Goal: Task Accomplishment & Management: Manage account settings

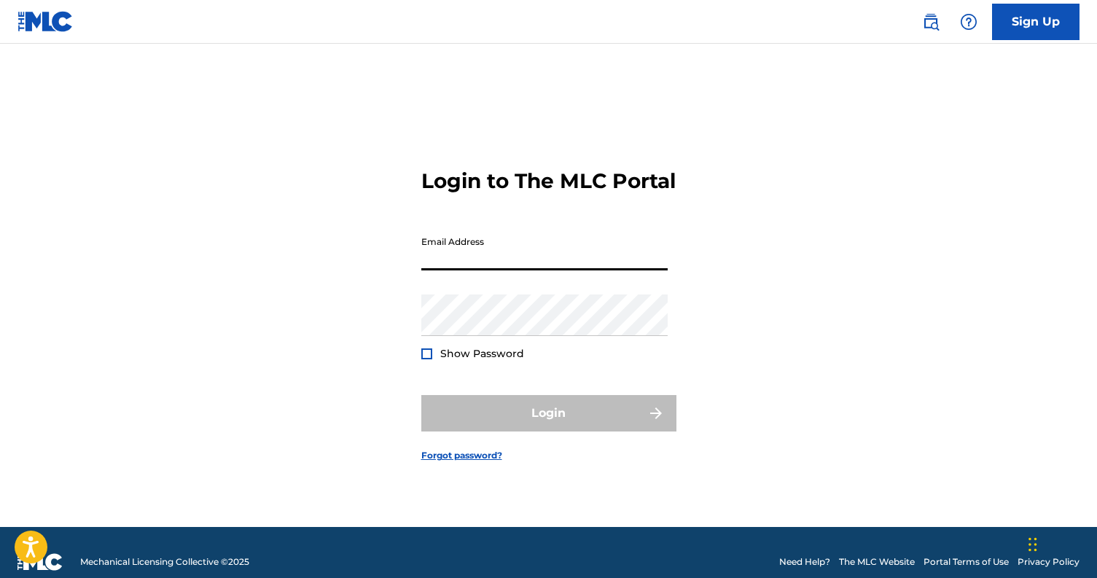
type input "[EMAIL_ADDRESS][DOMAIN_NAME]"
click at [552, 270] on input "[EMAIL_ADDRESS][DOMAIN_NAME]" at bounding box center [544, 250] width 246 height 42
drag, startPoint x: 547, startPoint y: 273, endPoint x: 274, endPoint y: 244, distance: 274.8
click at [274, 244] on div "Login to The MLC Portal Email Address [EMAIL_ADDRESS][DOMAIN_NAME] Password Sho…" at bounding box center [549, 303] width 1021 height 447
type input "[EMAIL_ADDRESS][DOMAIN_NAME]"
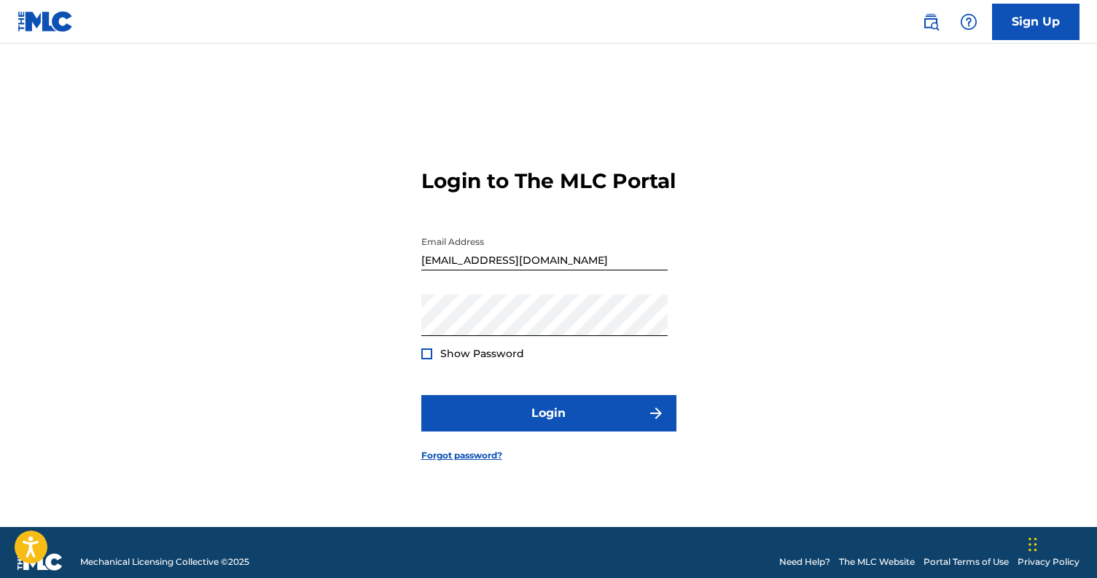
click at [483, 360] on span "Show Password" at bounding box center [482, 353] width 84 height 13
click at [479, 360] on span "Show Password" at bounding box center [482, 353] width 84 height 13
click at [425, 359] on div at bounding box center [426, 353] width 11 height 11
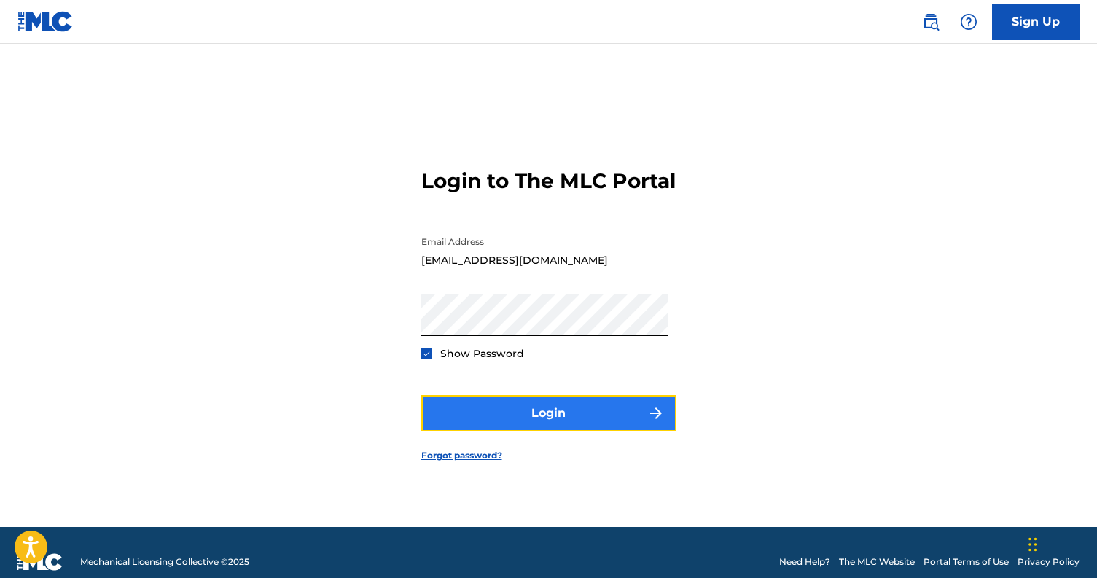
click at [477, 426] on button "Login" at bounding box center [548, 413] width 255 height 36
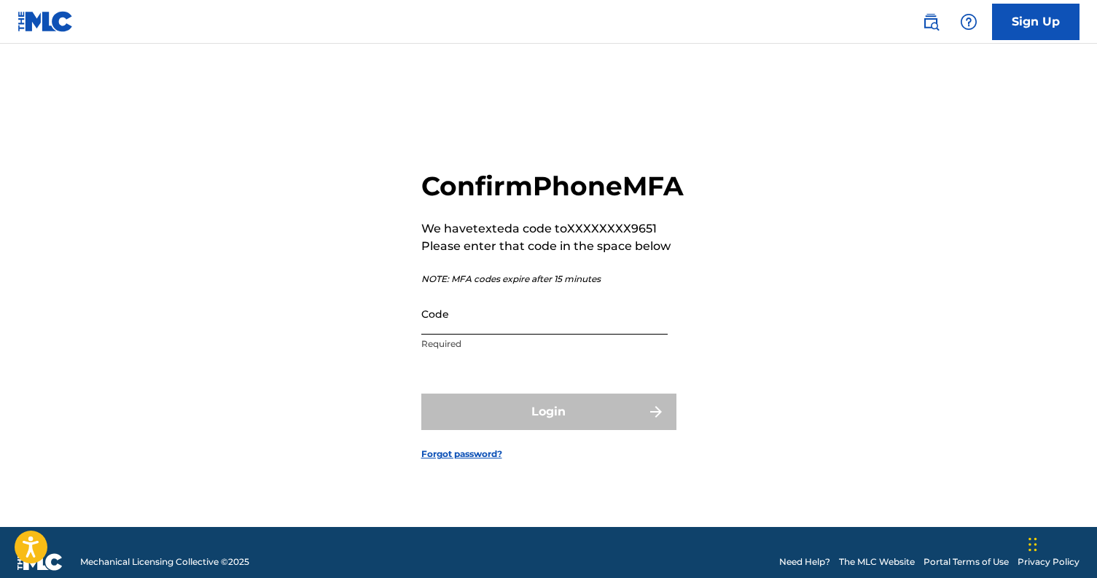
click at [483, 334] on input "Code" at bounding box center [544, 314] width 246 height 42
paste input "518614"
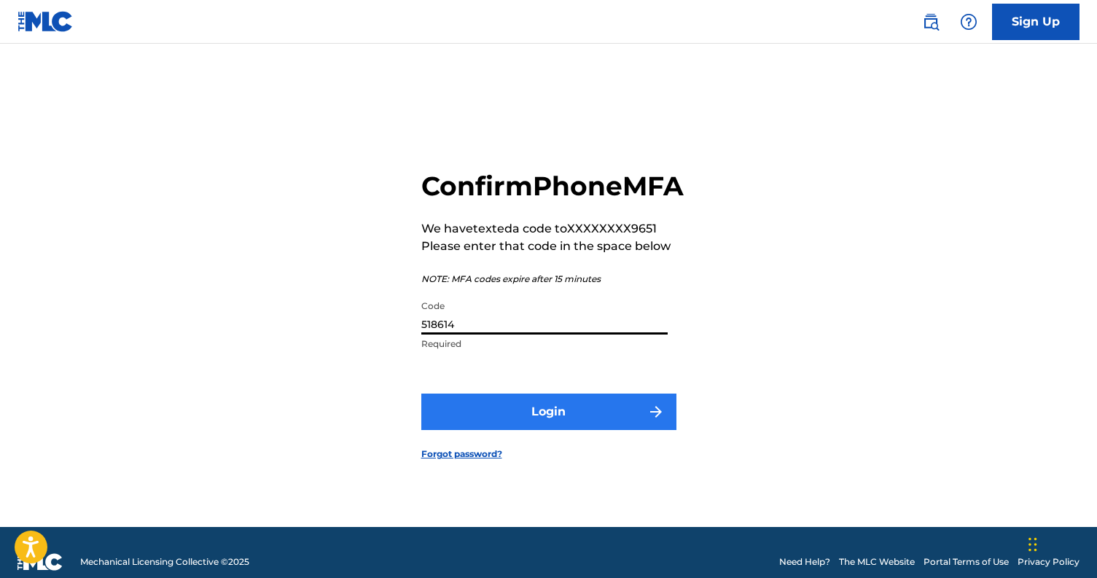
type input "518614"
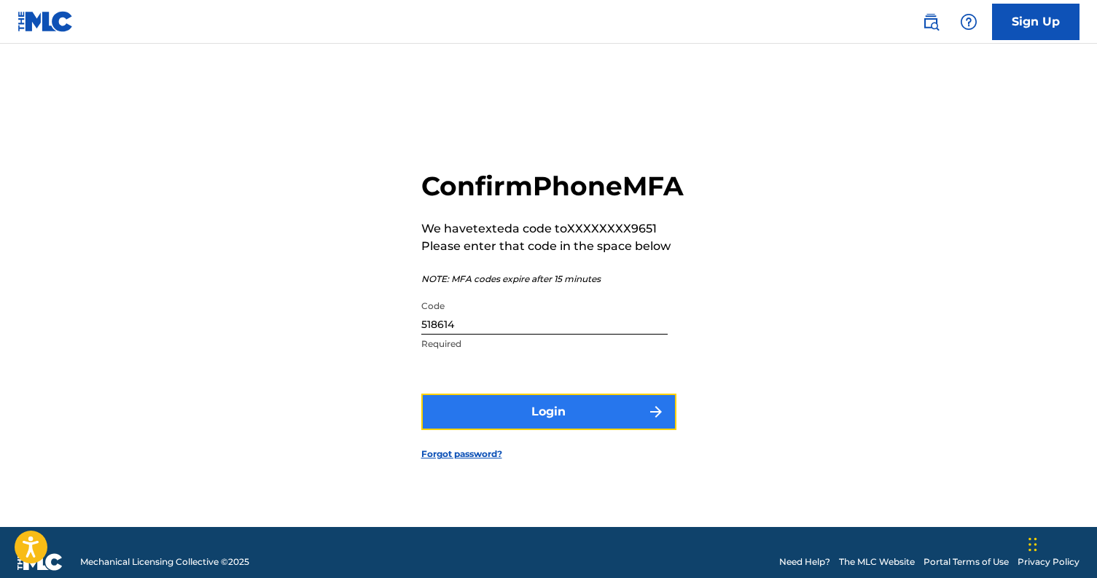
click at [504, 424] on button "Login" at bounding box center [548, 412] width 255 height 36
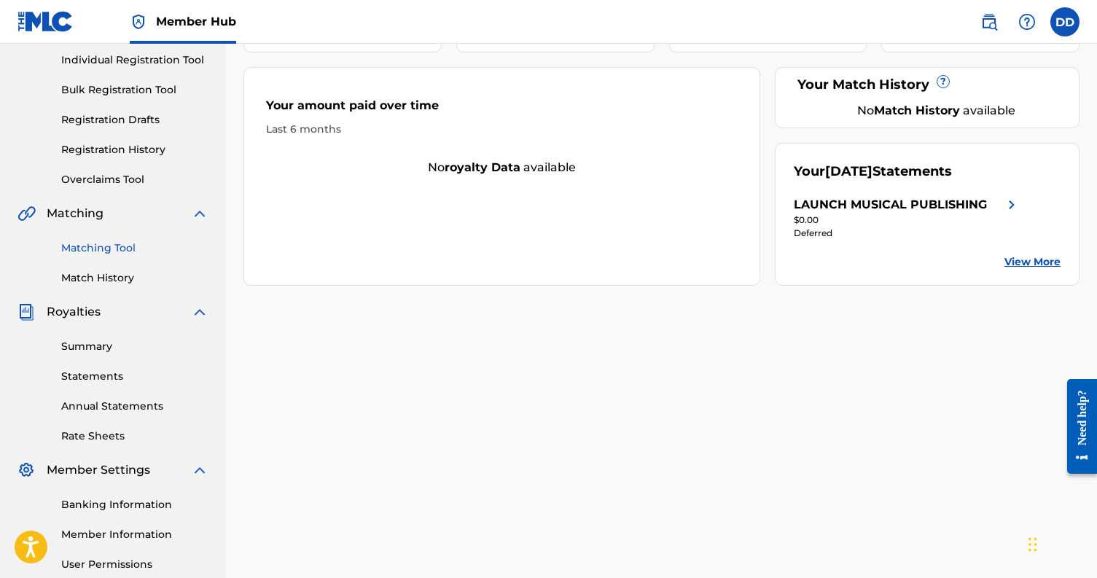
scroll to position [326, 0]
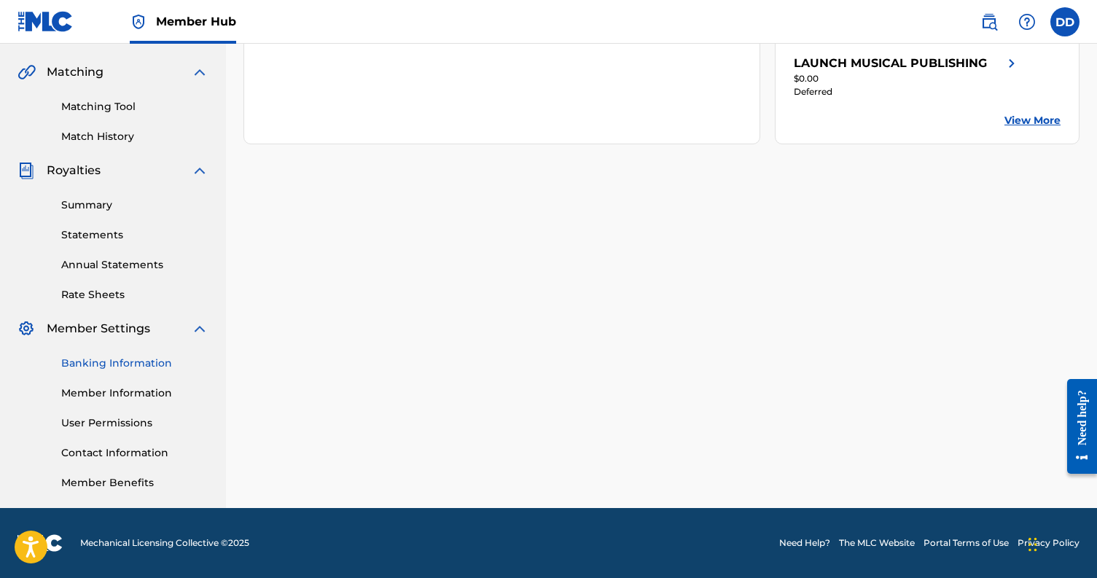
click at [133, 364] on link "Banking Information" at bounding box center [134, 363] width 147 height 15
click at [131, 394] on link "Member Information" at bounding box center [134, 393] width 147 height 15
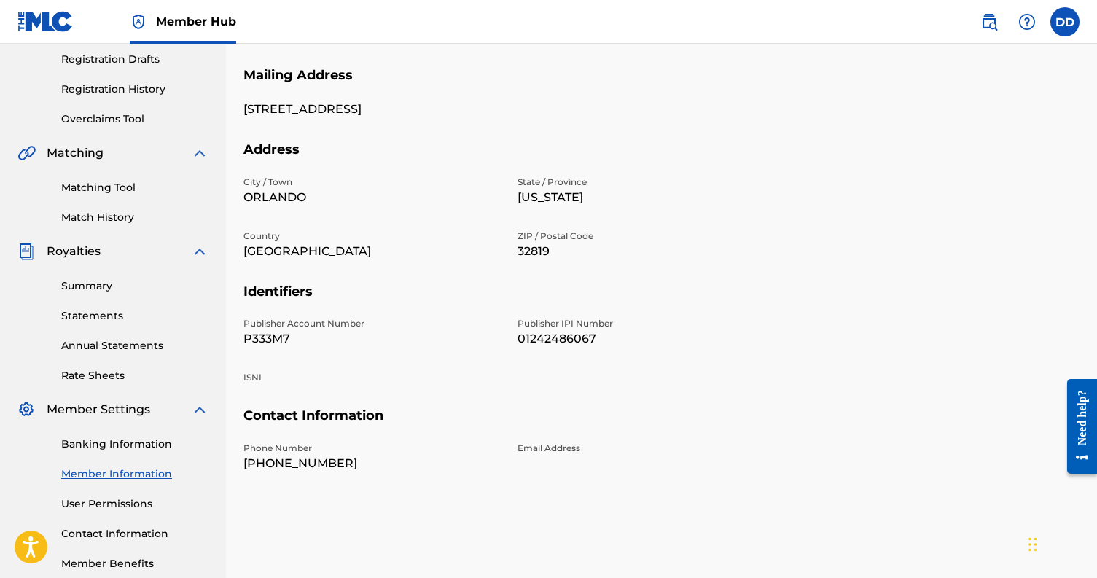
scroll to position [248, 0]
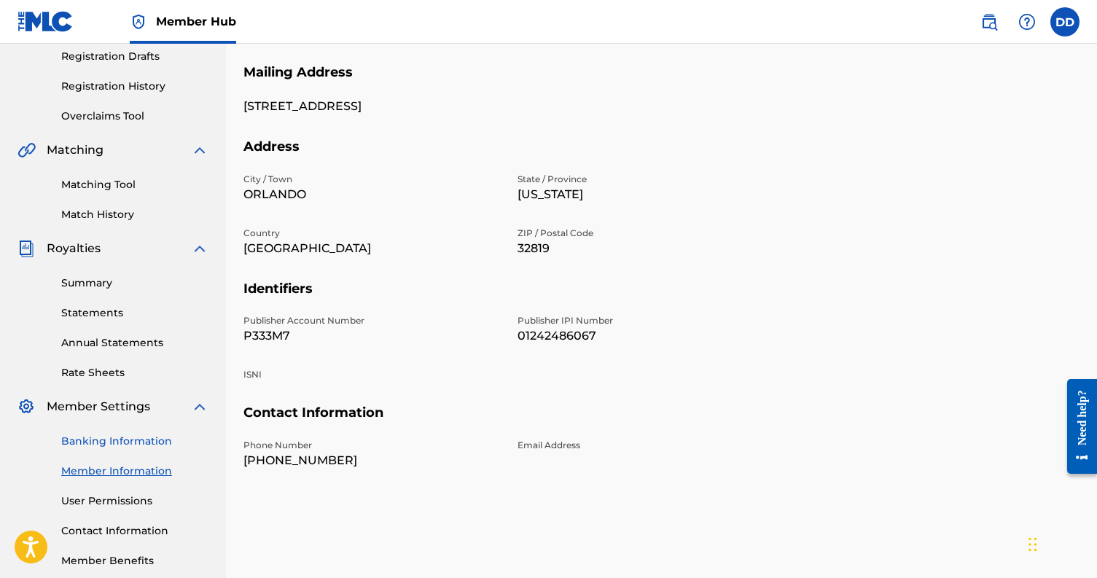
click at [131, 445] on link "Banking Information" at bounding box center [134, 441] width 147 height 15
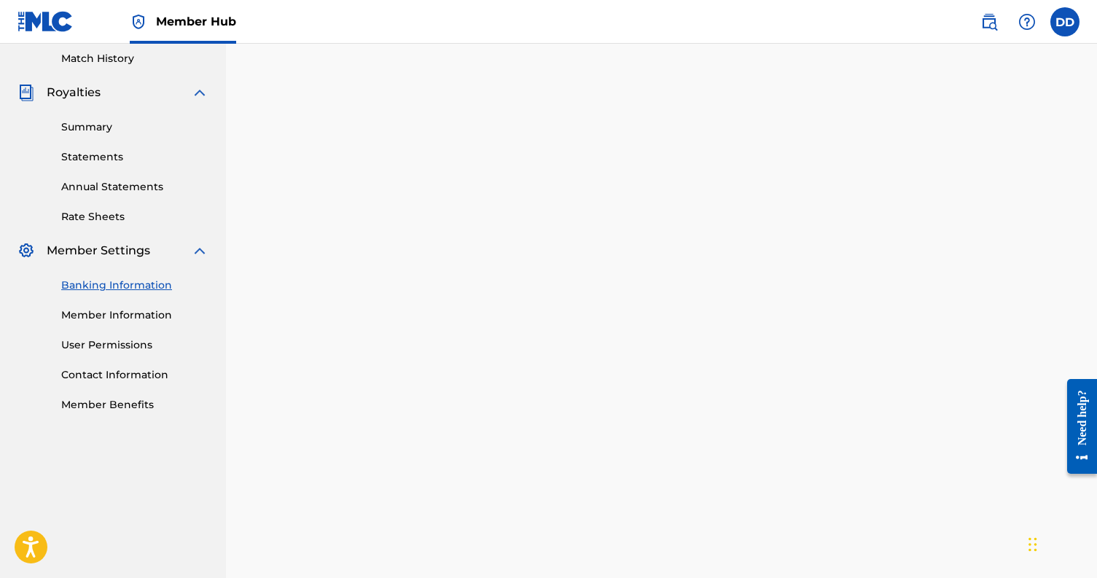
scroll to position [341, 0]
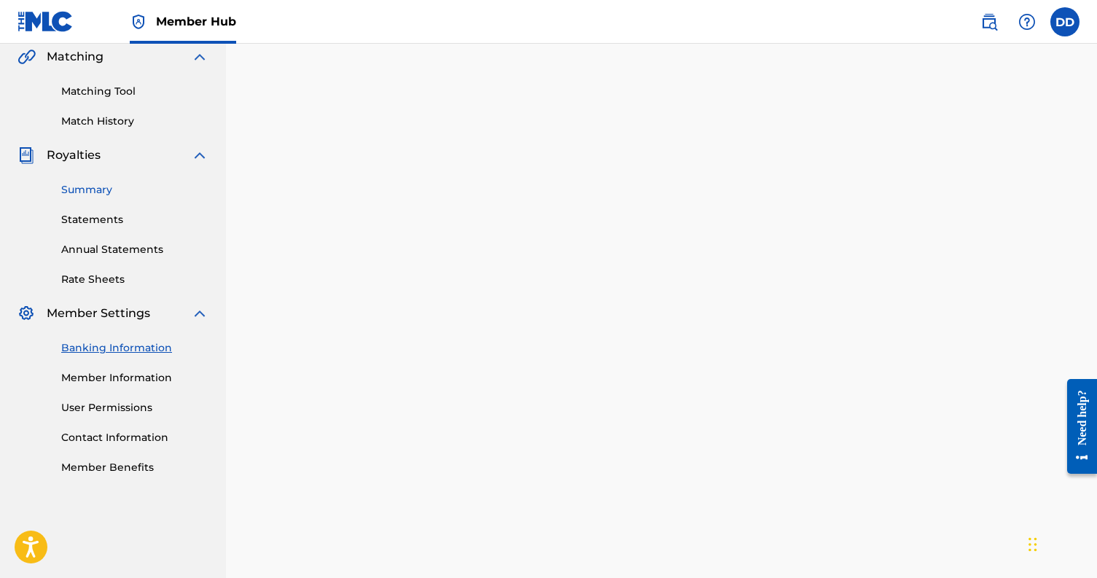
click at [97, 186] on link "Summary" at bounding box center [134, 189] width 147 height 15
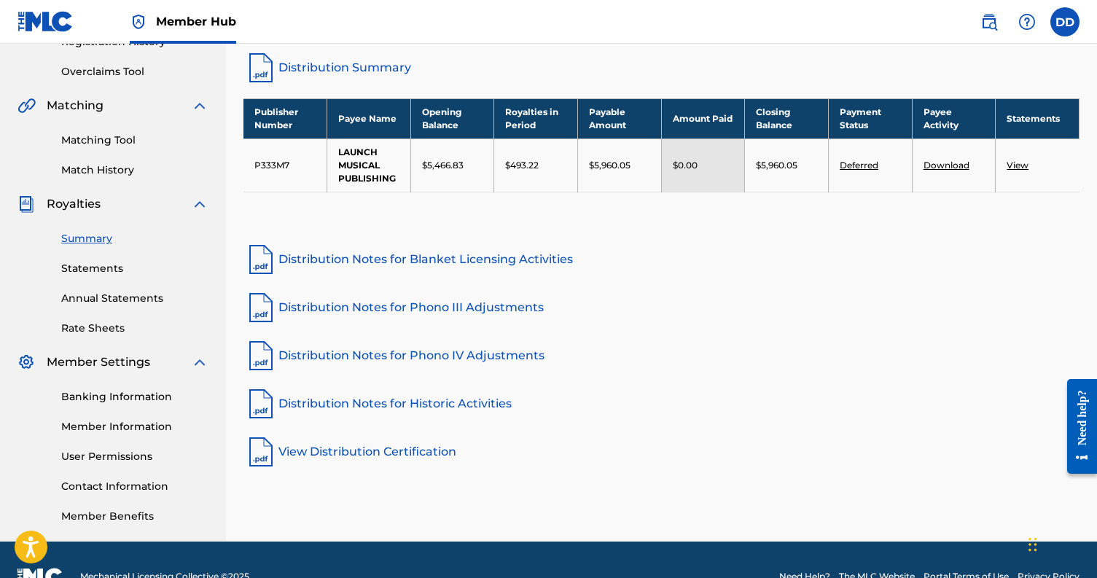
scroll to position [293, 0]
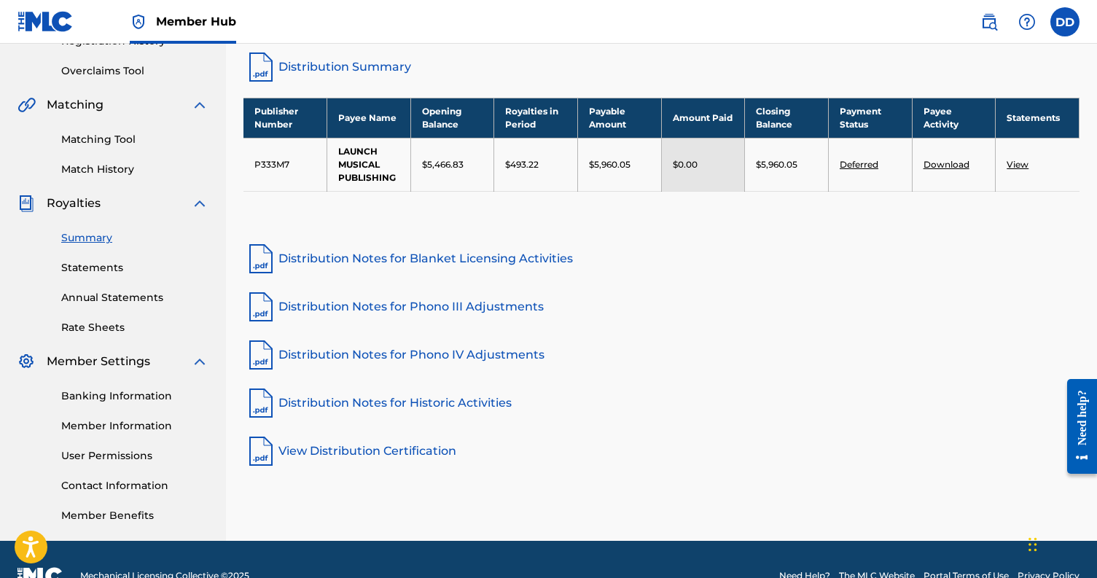
click at [852, 166] on link "Deferred" at bounding box center [859, 164] width 39 height 11
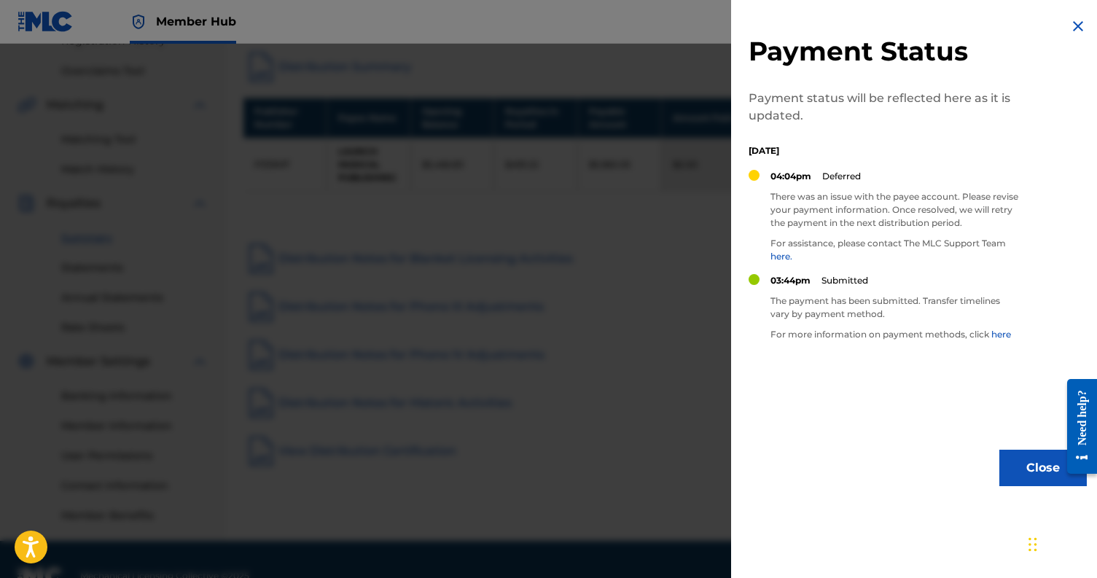
click at [1072, 31] on img at bounding box center [1077, 25] width 17 height 17
